Goal: Information Seeking & Learning: Check status

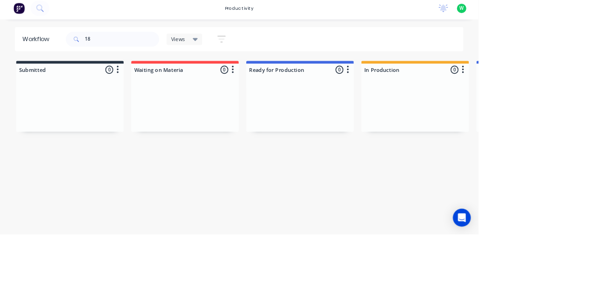
type input "1"
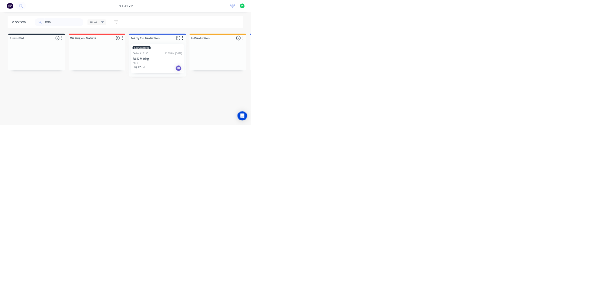
type input "19100"
click at [515, 150] on div "PO #" at bounding box center [517, 150] width 117 height 8
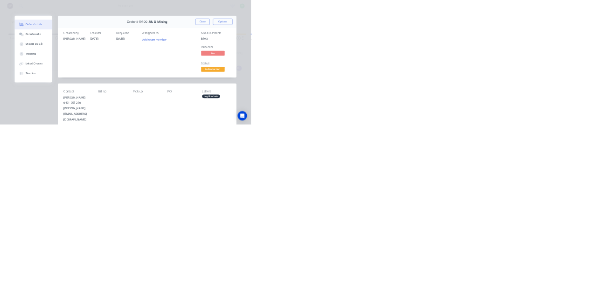
click at [102, 104] on div "Checklists 0/0" at bounding box center [81, 105] width 41 height 8
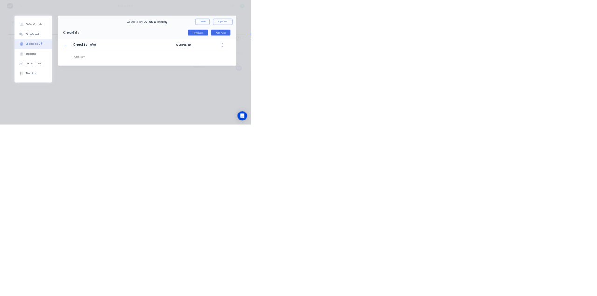
type textarea "x"
click at [124, 95] on button "Checklists 0/0" at bounding box center [79, 104] width 89 height 23
click at [124, 91] on button "Collaborate" at bounding box center [79, 81] width 89 height 23
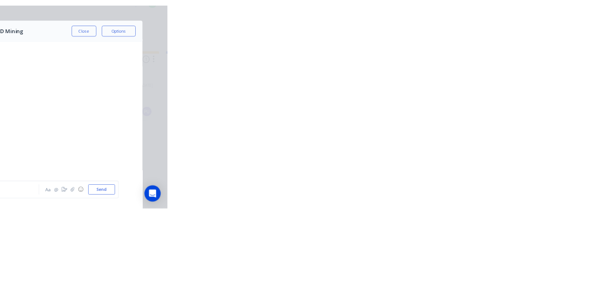
scroll to position [567, 0]
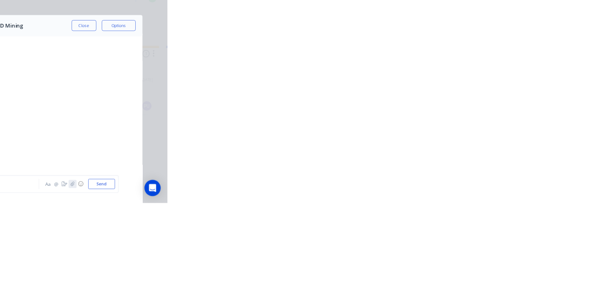
click at [468, 273] on icon "button" at bounding box center [466, 269] width 6 height 7
click at [483, 275] on button "☺" at bounding box center [477, 269] width 11 height 11
click at [468, 273] on icon "button" at bounding box center [466, 269] width 6 height 7
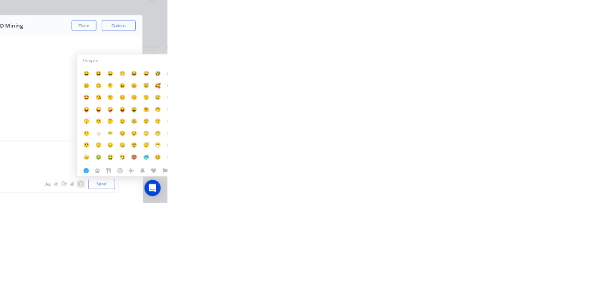
click at [483, 275] on button "☺" at bounding box center [477, 269] width 11 height 11
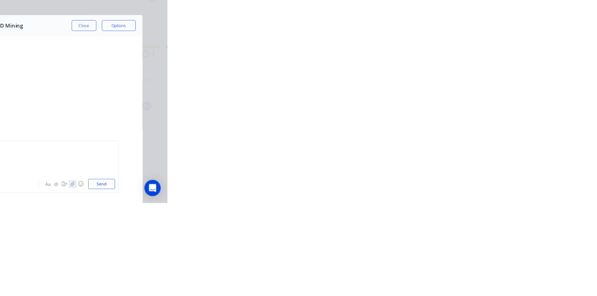
click at [468, 273] on icon "button" at bounding box center [466, 269] width 6 height 7
click at [524, 276] on button "Send" at bounding box center [506, 269] width 37 height 14
click at [499, 53] on button "Close" at bounding box center [482, 51] width 34 height 15
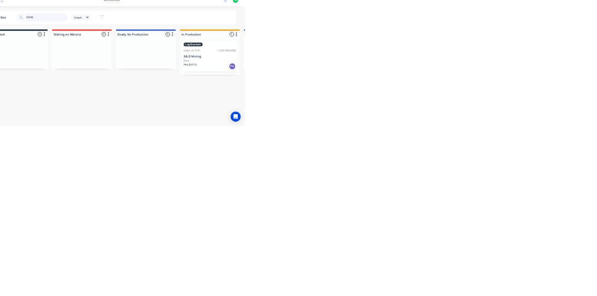
click at [148, 53] on input "19100" at bounding box center [152, 52] width 92 height 19
type input "1"
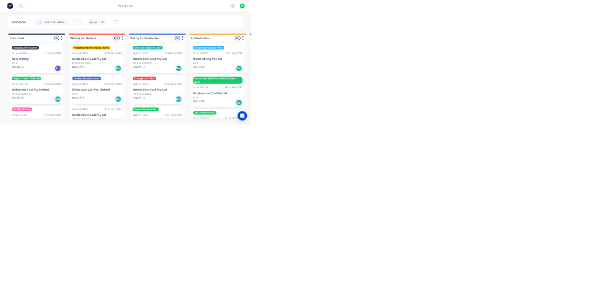
click at [132, 55] on input "text" at bounding box center [152, 52] width 92 height 19
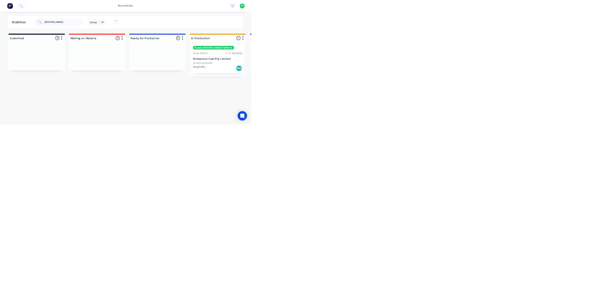
click at [522, 127] on div "Order #18721 11:31 AM [DATE]" at bounding box center [517, 126] width 117 height 8
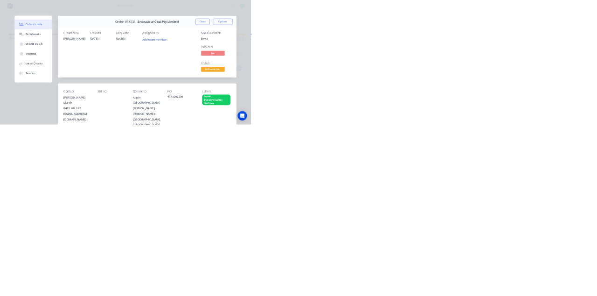
click at [124, 91] on button "Collaborate" at bounding box center [79, 81] width 89 height 23
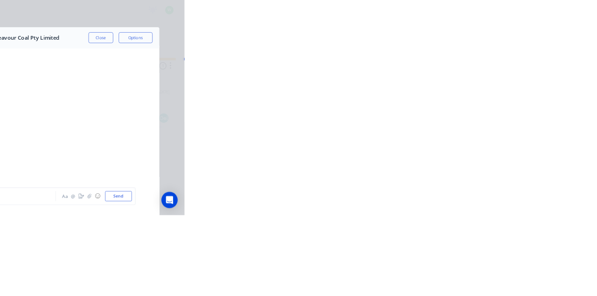
scroll to position [205, 0]
click at [483, 275] on button "☺" at bounding box center [477, 269] width 11 height 11
click at [468, 273] on icon "button" at bounding box center [466, 269] width 6 height 7
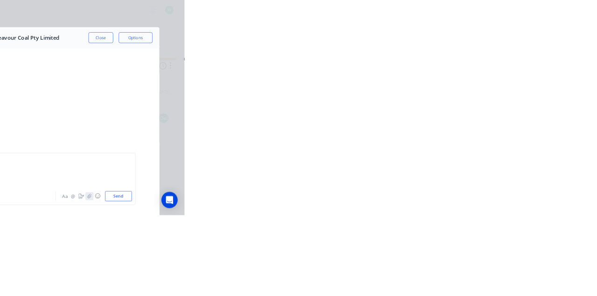
scroll to position [1901, 0]
click at [468, 272] on icon "button" at bounding box center [465, 269] width 5 height 6
click at [524, 276] on button "Send" at bounding box center [506, 269] width 37 height 14
click at [499, 51] on button "Close" at bounding box center [482, 51] width 34 height 15
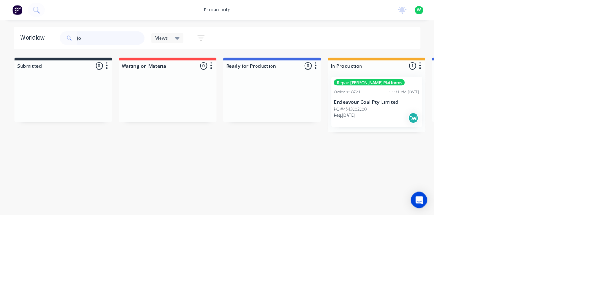
type input "J"
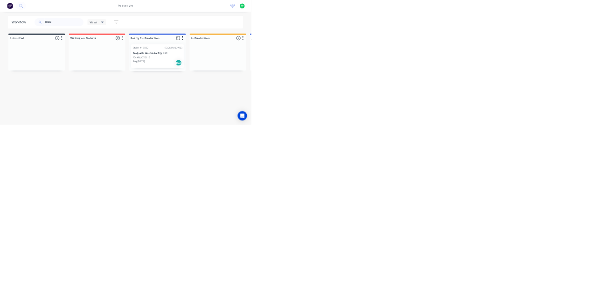
click at [356, 129] on p "Redpath Australia Pty Ltd" at bounding box center [374, 127] width 117 height 8
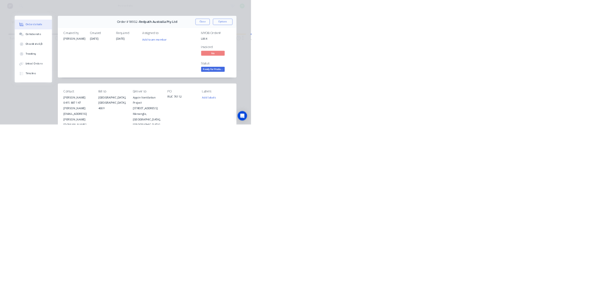
click at [499, 51] on button "Close" at bounding box center [482, 51] width 34 height 15
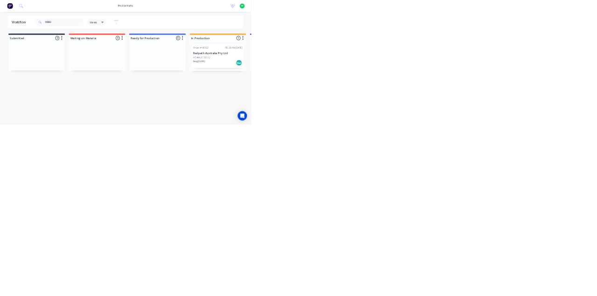
click at [521, 138] on div "PO #RUC 76112" at bounding box center [517, 137] width 117 height 8
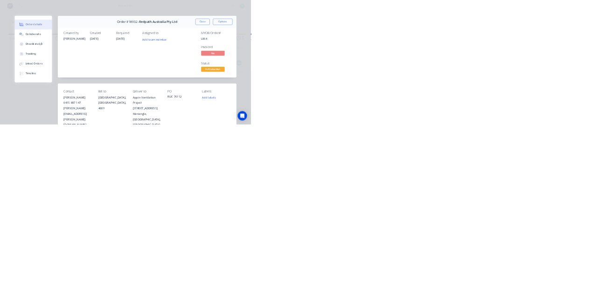
click at [97, 83] on div "Collaborate" at bounding box center [79, 81] width 37 height 8
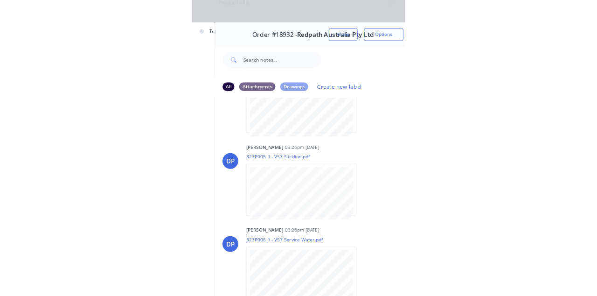
scroll to position [0, 0]
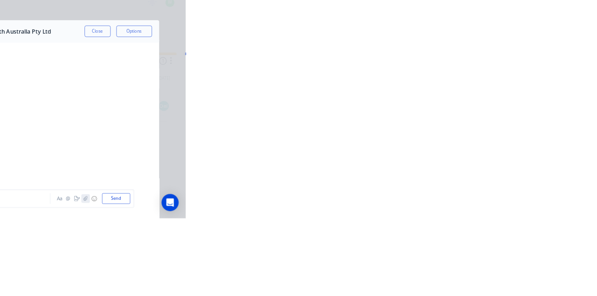
click at [468, 273] on icon "button" at bounding box center [466, 269] width 6 height 7
click at [468, 272] on icon "button" at bounding box center [465, 269] width 5 height 6
click at [524, 276] on button "Send" at bounding box center [506, 269] width 37 height 14
click at [499, 54] on button "Close" at bounding box center [482, 51] width 34 height 15
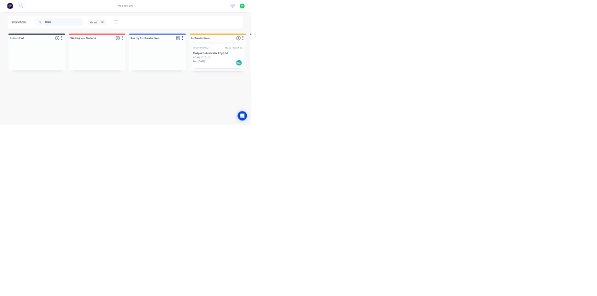
click at [166, 55] on input "18932" at bounding box center [152, 52] width 92 height 19
type input "1"
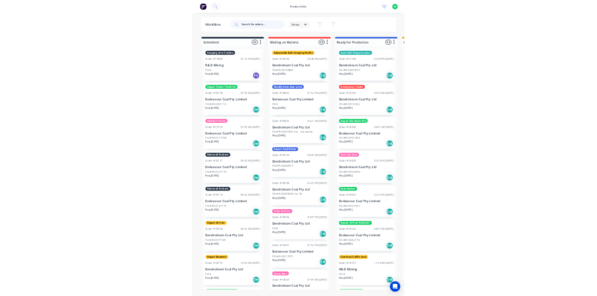
scroll to position [0, 0]
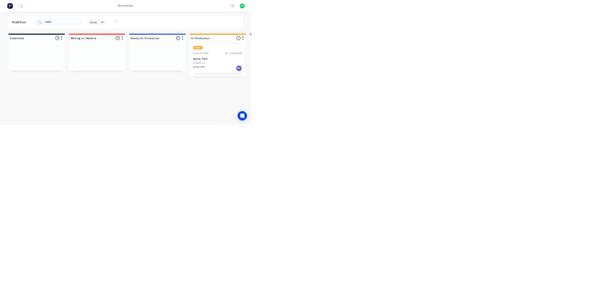
click at [523, 137] on p "Splice Tech" at bounding box center [517, 140] width 117 height 8
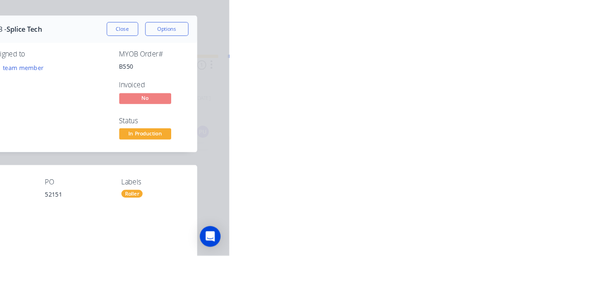
click at [124, 86] on button "Collaborate" at bounding box center [79, 81] width 89 height 23
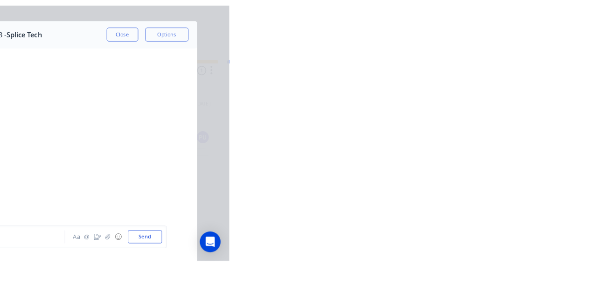
scroll to position [226, 0]
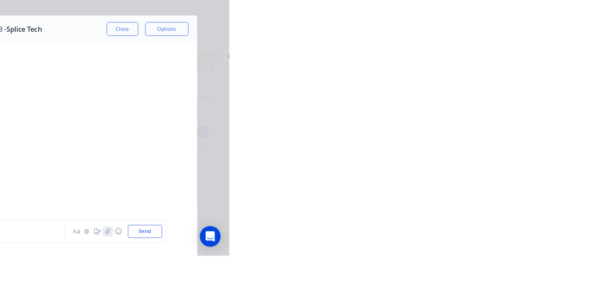
click at [468, 272] on icon "button" at bounding box center [465, 269] width 5 height 6
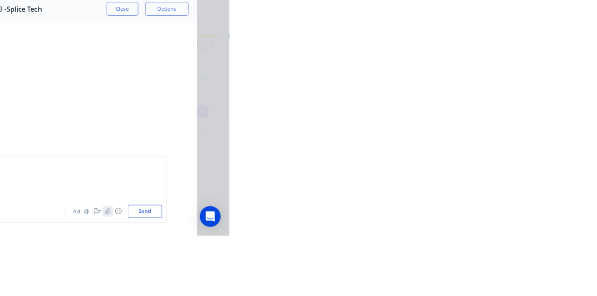
click at [468, 273] on icon "button" at bounding box center [466, 269] width 6 height 7
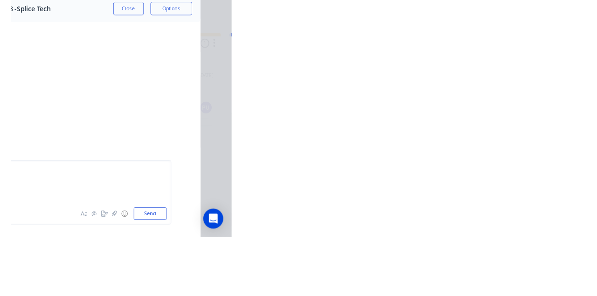
scroll to position [214, 0]
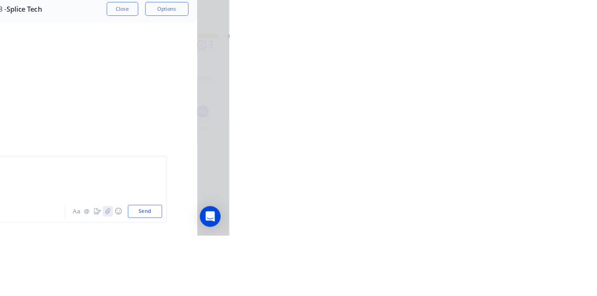
click at [468, 273] on icon "button" at bounding box center [466, 269] width 6 height 7
click at [524, 276] on button "Send" at bounding box center [506, 269] width 37 height 14
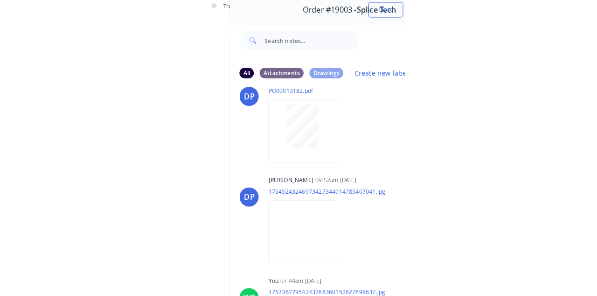
scroll to position [170, 0]
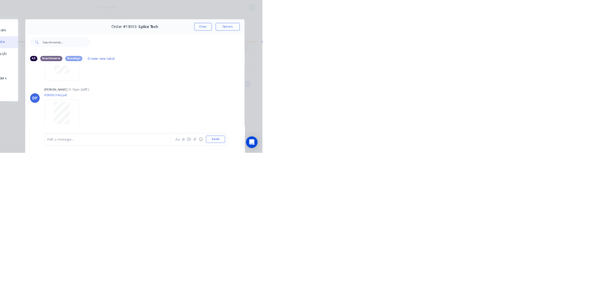
click at [499, 51] on button "Close" at bounding box center [482, 51] width 34 height 15
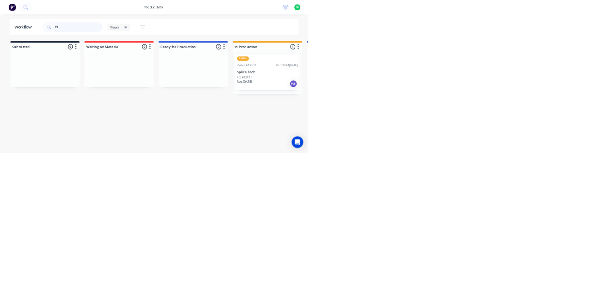
type input "1"
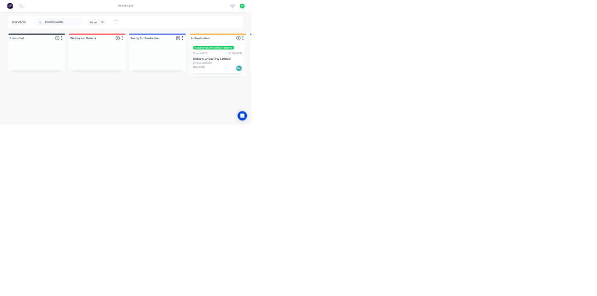
click at [507, 131] on div "Repair [PERSON_NAME] Platforms Order #18721 11:31 AM [DATE] Endeavour Coal Pty …" at bounding box center [517, 139] width 125 height 69
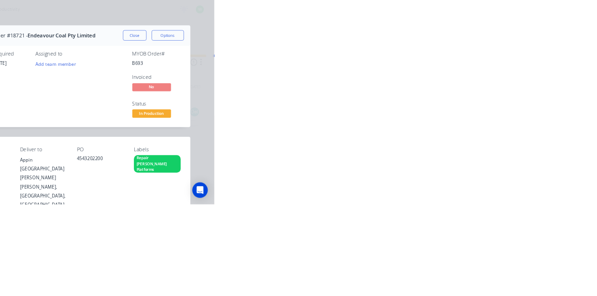
click at [124, 86] on button "Collaborate" at bounding box center [79, 81] width 89 height 23
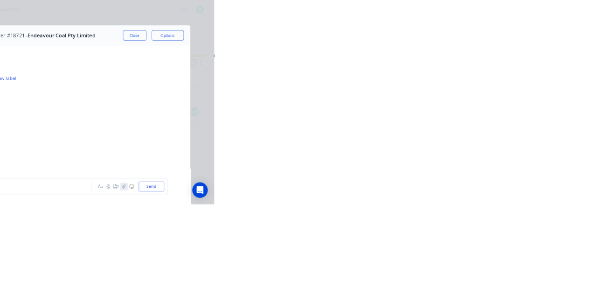
click at [468, 273] on icon "button" at bounding box center [466, 269] width 6 height 7
click at [219, 220] on icon at bounding box center [217, 218] width 3 height 3
click at [468, 272] on icon "button" at bounding box center [465, 269] width 5 height 6
click at [472, 275] on button "button" at bounding box center [466, 269] width 11 height 11
click at [468, 273] on icon "button" at bounding box center [466, 269] width 6 height 7
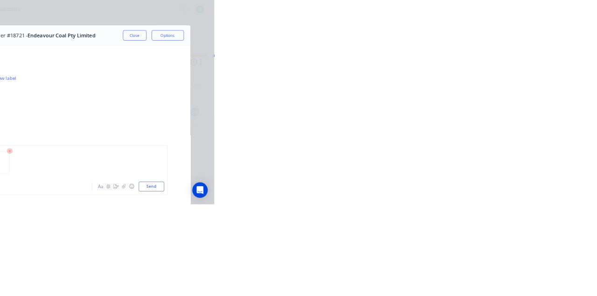
click at [524, 276] on button "Send" at bounding box center [506, 269] width 37 height 14
click at [596, 240] on div "Order details Collaborate Checklists 0/0 Tracking Linked Orders Timeline Order …" at bounding box center [298, 148] width 597 height 296
click at [499, 53] on button "Close" at bounding box center [482, 51] width 34 height 15
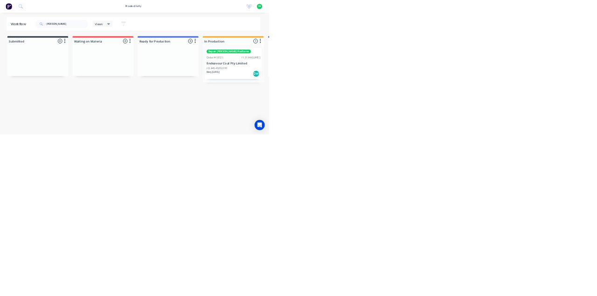
click at [596, 240] on html "productivity productivity Workflow Planner Delivery Scheduling Timesheets No ne…" at bounding box center [298, 120] width 597 height 240
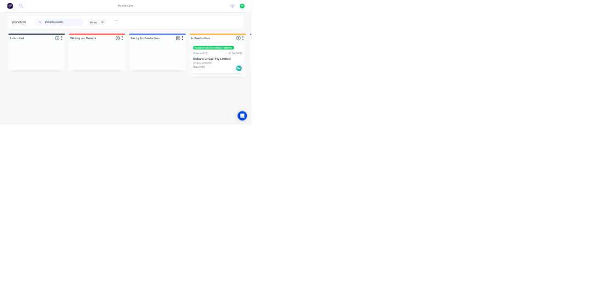
click at [144, 53] on input "[PERSON_NAME]" at bounding box center [152, 52] width 92 height 19
type input "J"
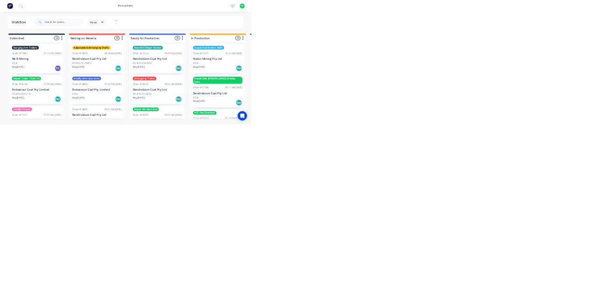
click at [154, 55] on input "text" at bounding box center [152, 52] width 92 height 19
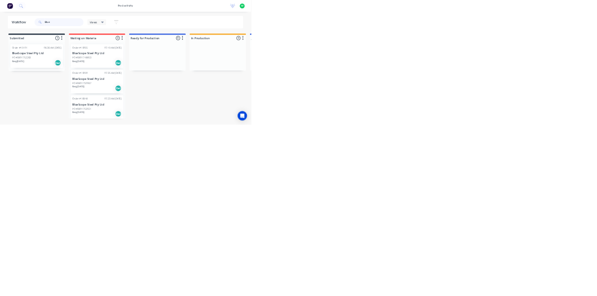
type input "Blue"
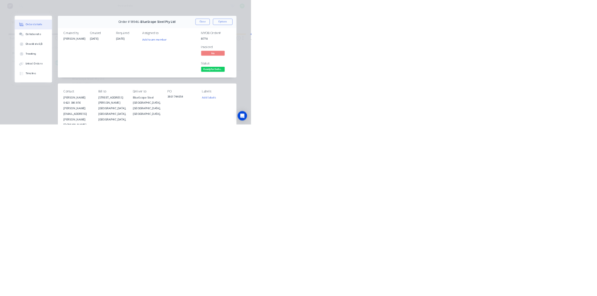
click at [124, 94] on button "Checklists 0/0" at bounding box center [79, 104] width 89 height 23
type textarea "x"
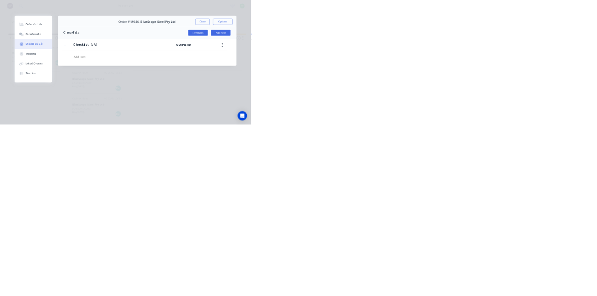
click at [124, 90] on button "Collaborate" at bounding box center [79, 81] width 89 height 23
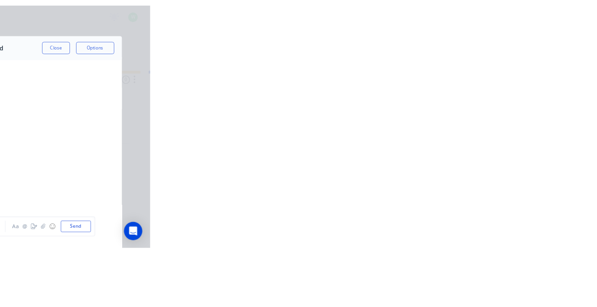
scroll to position [715, 0]
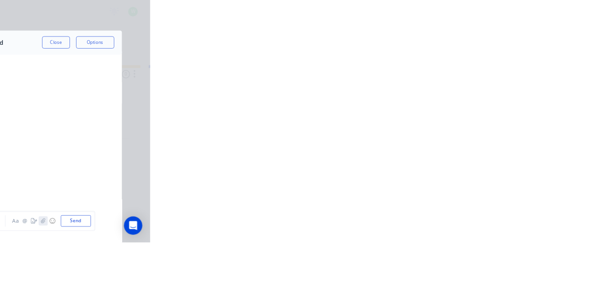
click at [468, 273] on icon "button" at bounding box center [466, 269] width 6 height 7
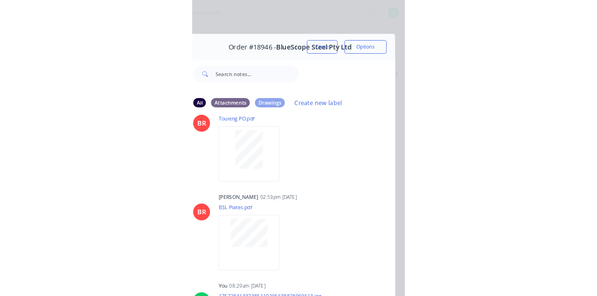
scroll to position [365, 0]
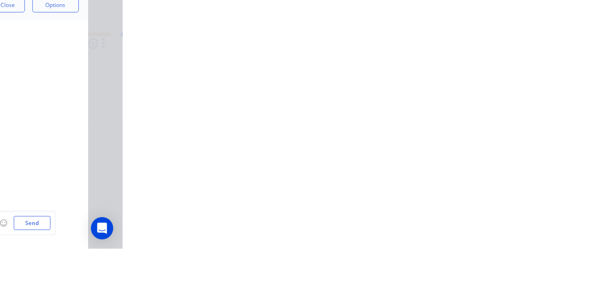
click at [468, 273] on icon "button" at bounding box center [466, 269] width 6 height 7
click at [524, 276] on button "Send" at bounding box center [506, 269] width 37 height 14
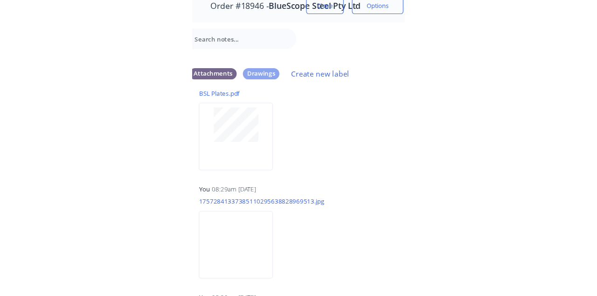
scroll to position [463, 0]
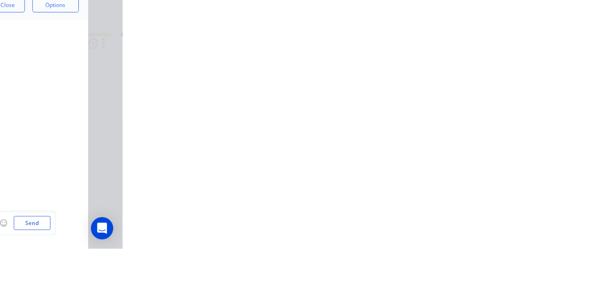
click at [499, 54] on button "Close" at bounding box center [482, 51] width 34 height 15
